Goal: Book appointment/travel/reservation

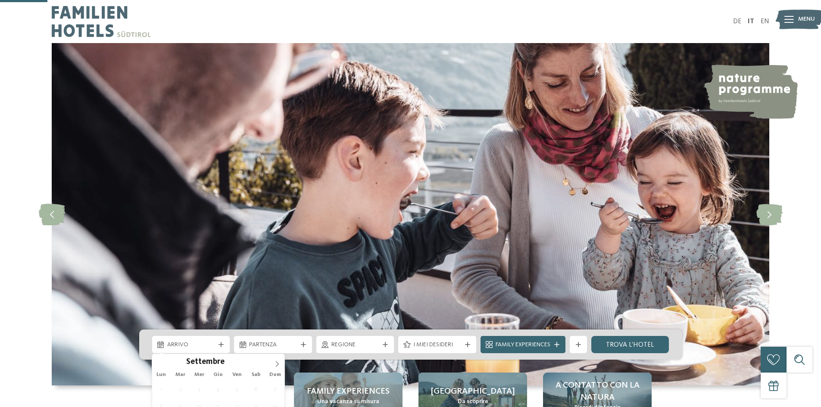
click at [275, 361] on icon at bounding box center [277, 364] width 6 height 6
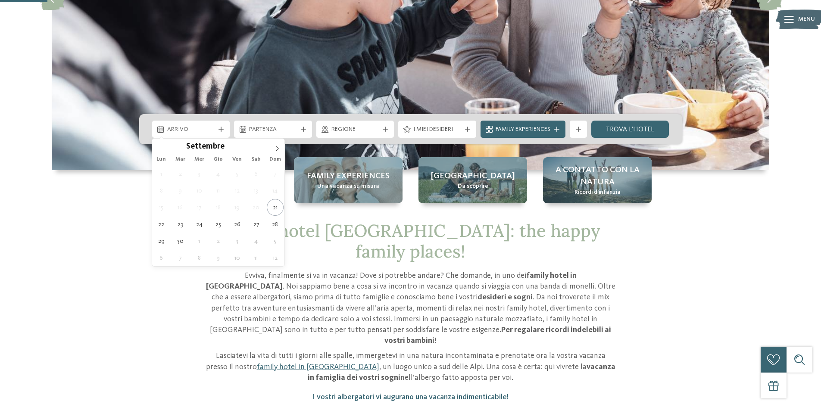
click at [275, 150] on icon at bounding box center [277, 149] width 6 height 6
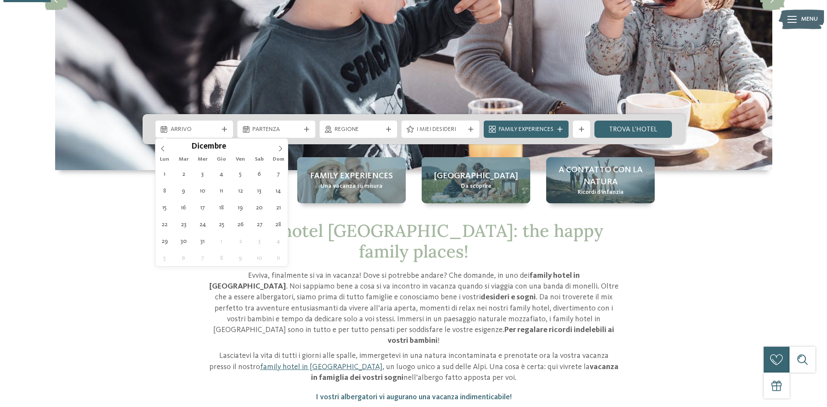
scroll to position [0, 0]
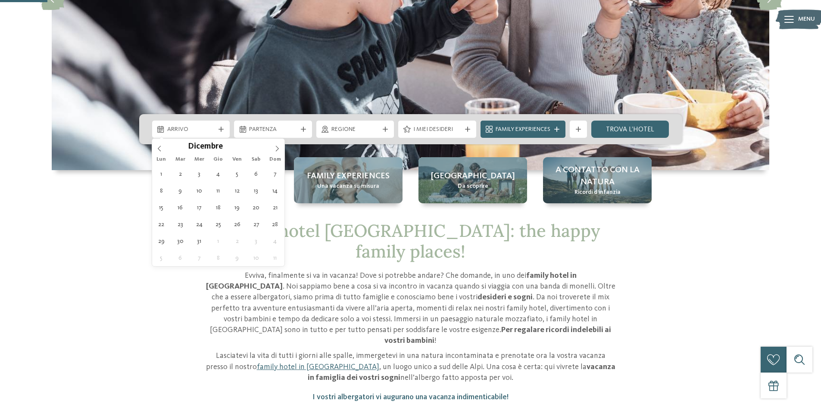
click at [275, 150] on icon at bounding box center [277, 149] width 6 height 6
type input "****"
click at [275, 150] on icon at bounding box center [277, 149] width 6 height 6
click at [274, 151] on icon at bounding box center [277, 149] width 6 height 6
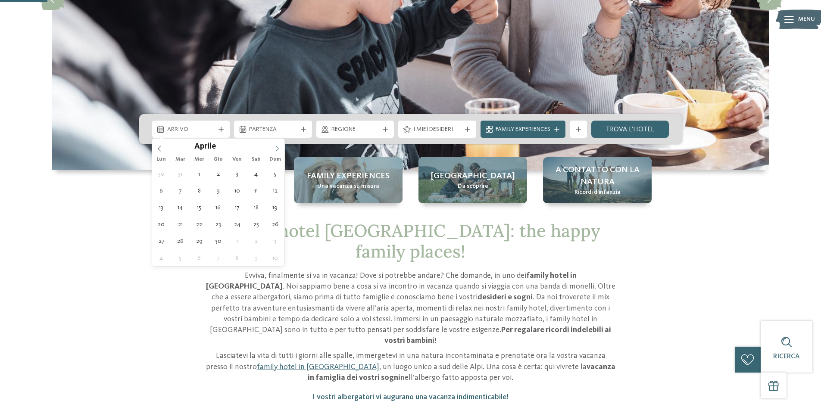
click at [275, 148] on icon at bounding box center [277, 149] width 6 height 6
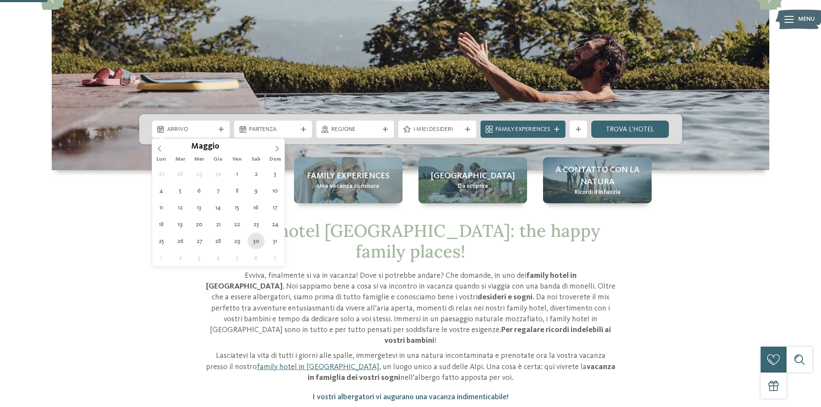
type div "[DATE]"
type input "****"
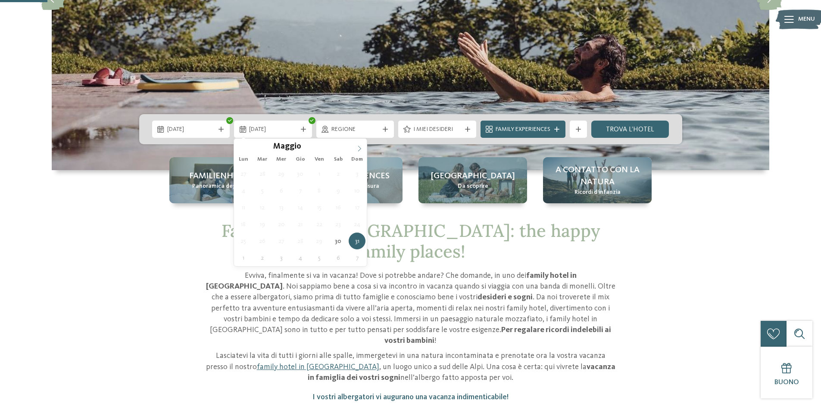
click at [361, 147] on icon at bounding box center [359, 149] width 6 height 6
type div "[DATE]"
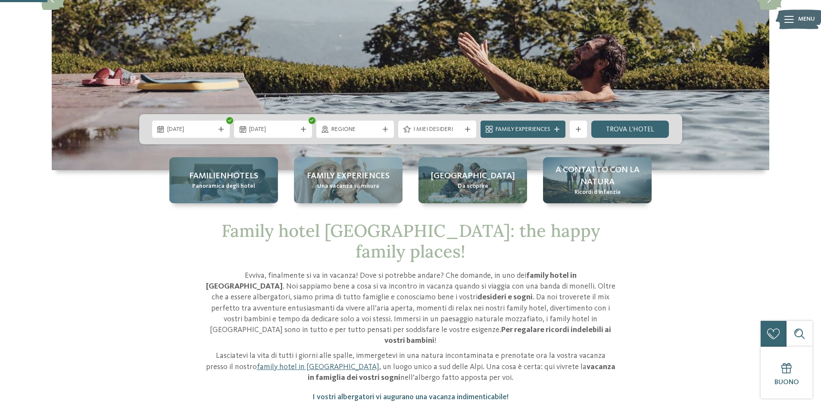
drag, startPoint x: 262, startPoint y: 171, endPoint x: 271, endPoint y: 169, distance: 8.9
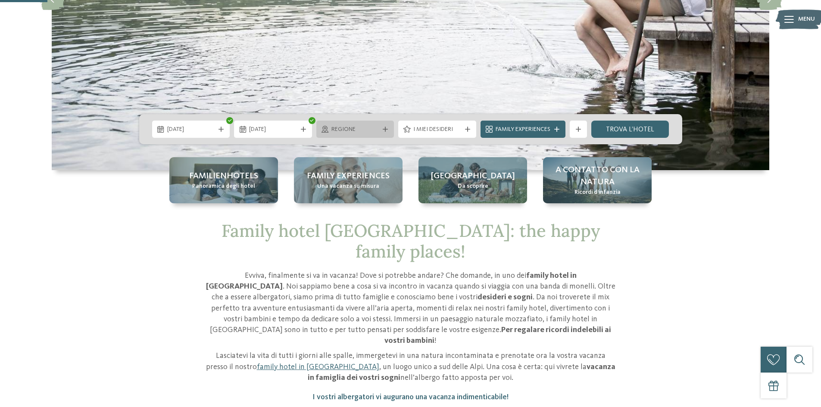
click at [387, 127] on icon at bounding box center [385, 129] width 5 height 5
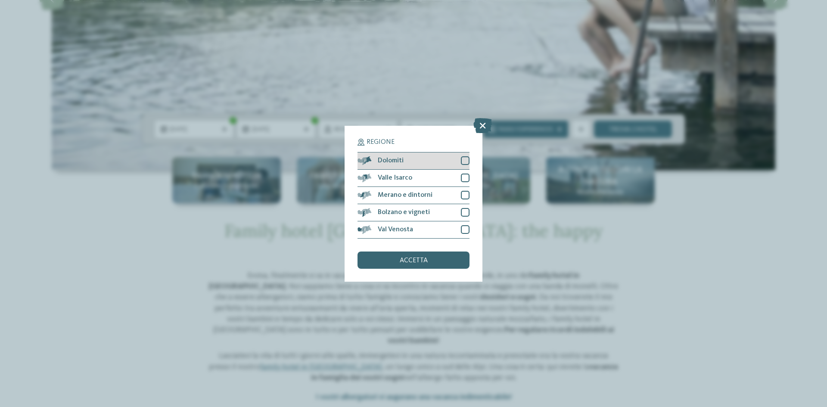
click at [462, 165] on div "Dolomiti" at bounding box center [414, 161] width 112 height 17
click at [462, 177] on div at bounding box center [465, 178] width 9 height 9
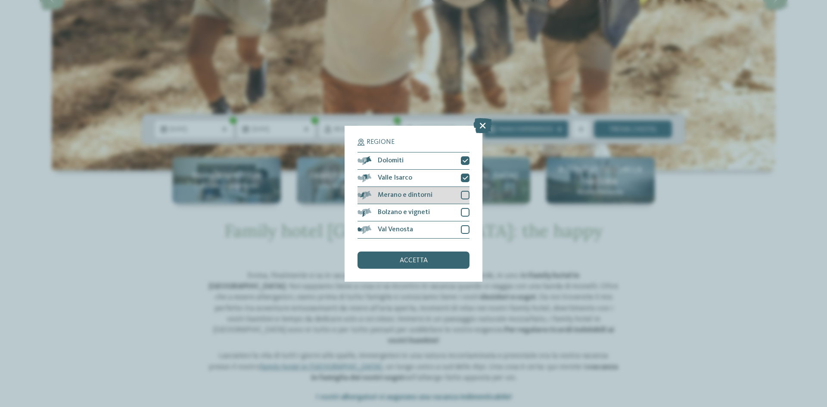
click at [465, 191] on div at bounding box center [465, 195] width 9 height 9
click at [405, 261] on span "accetta" at bounding box center [414, 260] width 28 height 7
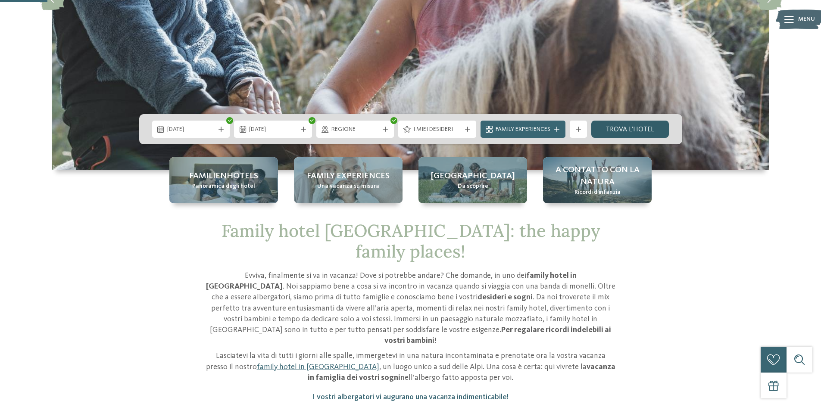
click at [632, 131] on link "trova l’hotel" at bounding box center [630, 129] width 78 height 17
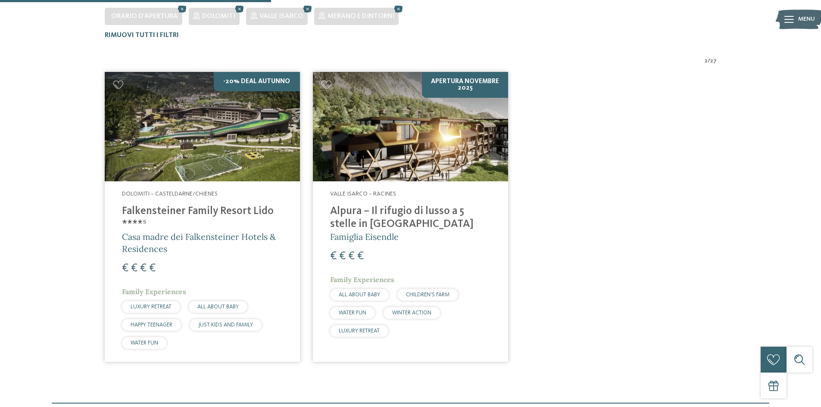
scroll to position [240, 0]
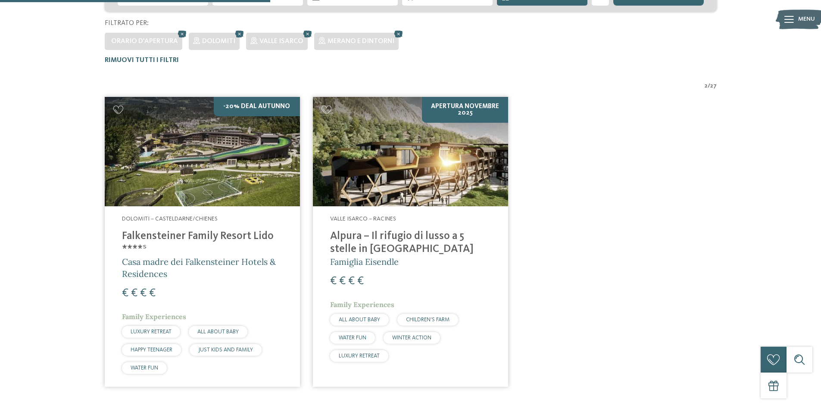
click at [243, 174] on img at bounding box center [202, 152] width 195 height 110
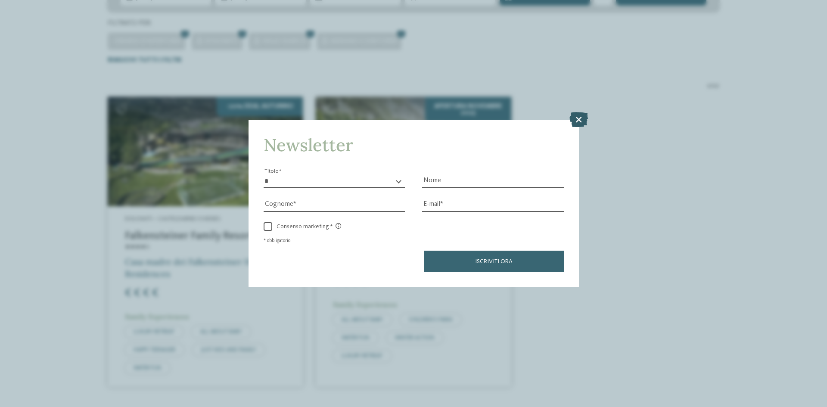
click at [576, 115] on icon at bounding box center [579, 119] width 19 height 15
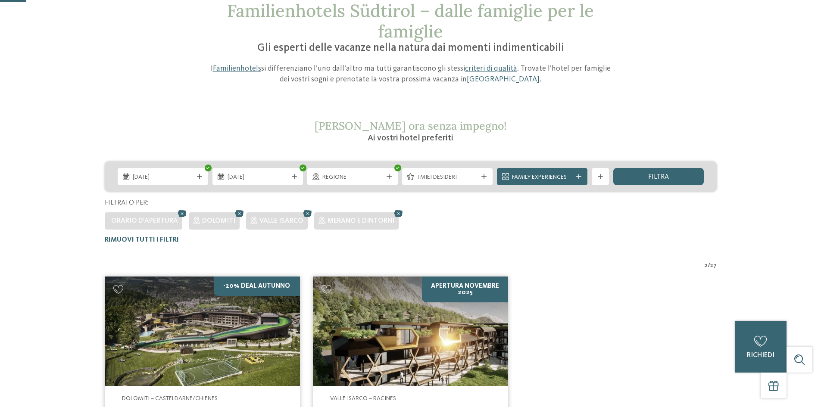
scroll to position [0, 0]
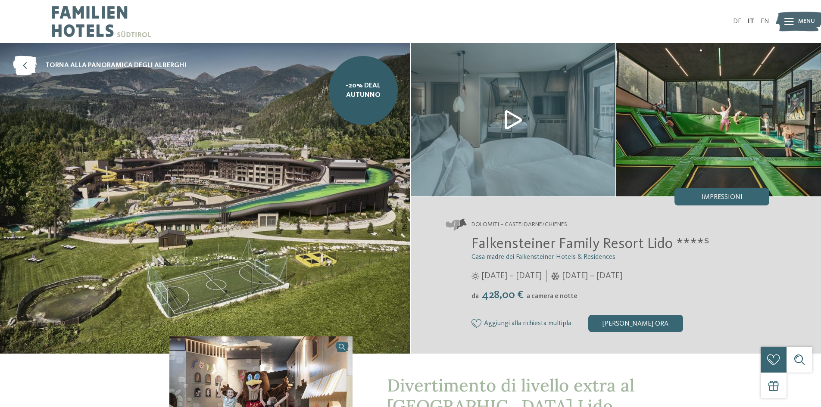
click at [517, 120] on img at bounding box center [513, 119] width 205 height 153
